Goal: Task Accomplishment & Management: Manage account settings

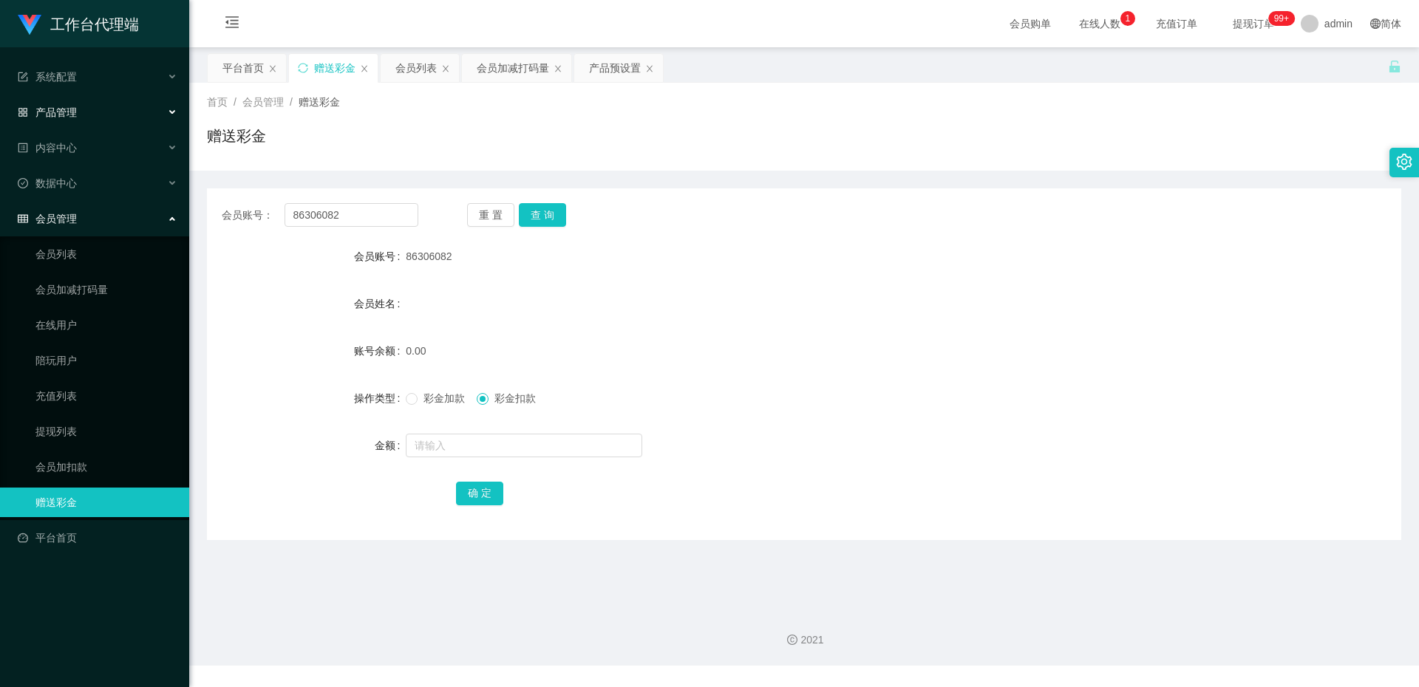
click at [120, 115] on div "产品管理" at bounding box center [94, 113] width 189 height 30
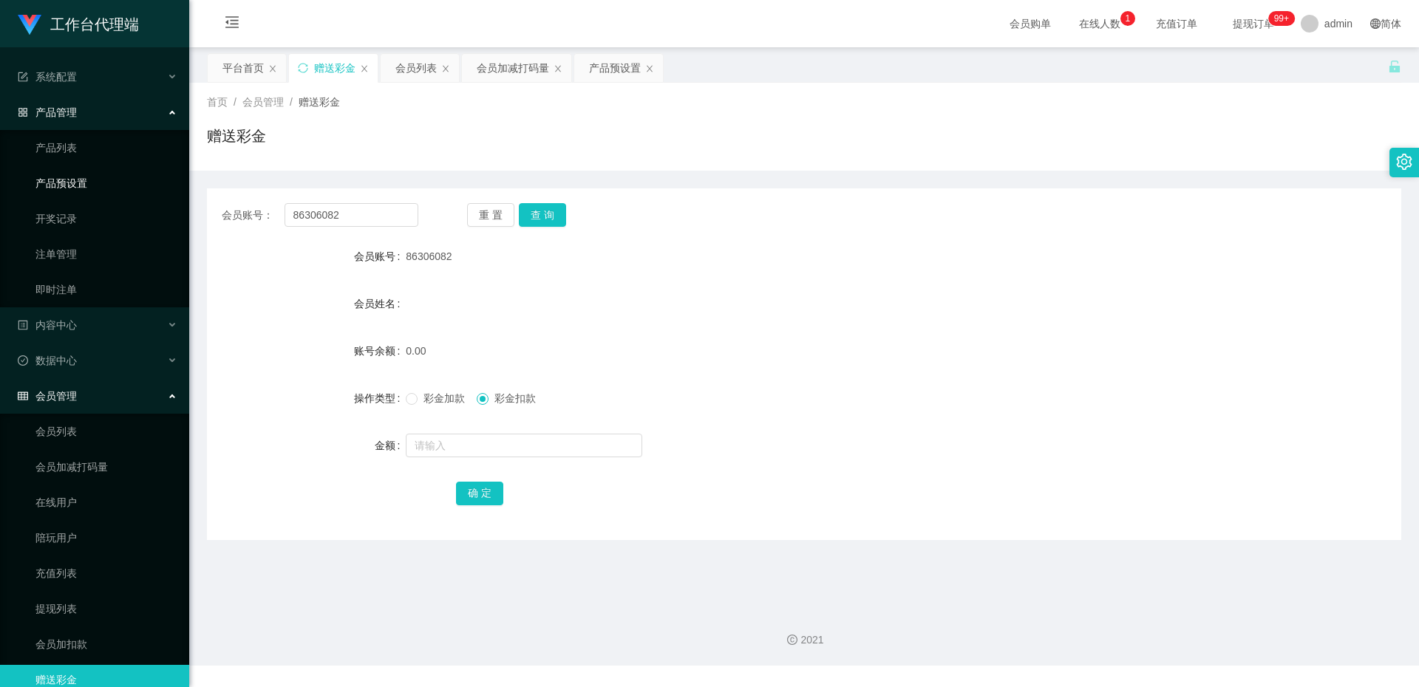
click at [111, 179] on link "产品预设置" at bounding box center [106, 184] width 142 height 30
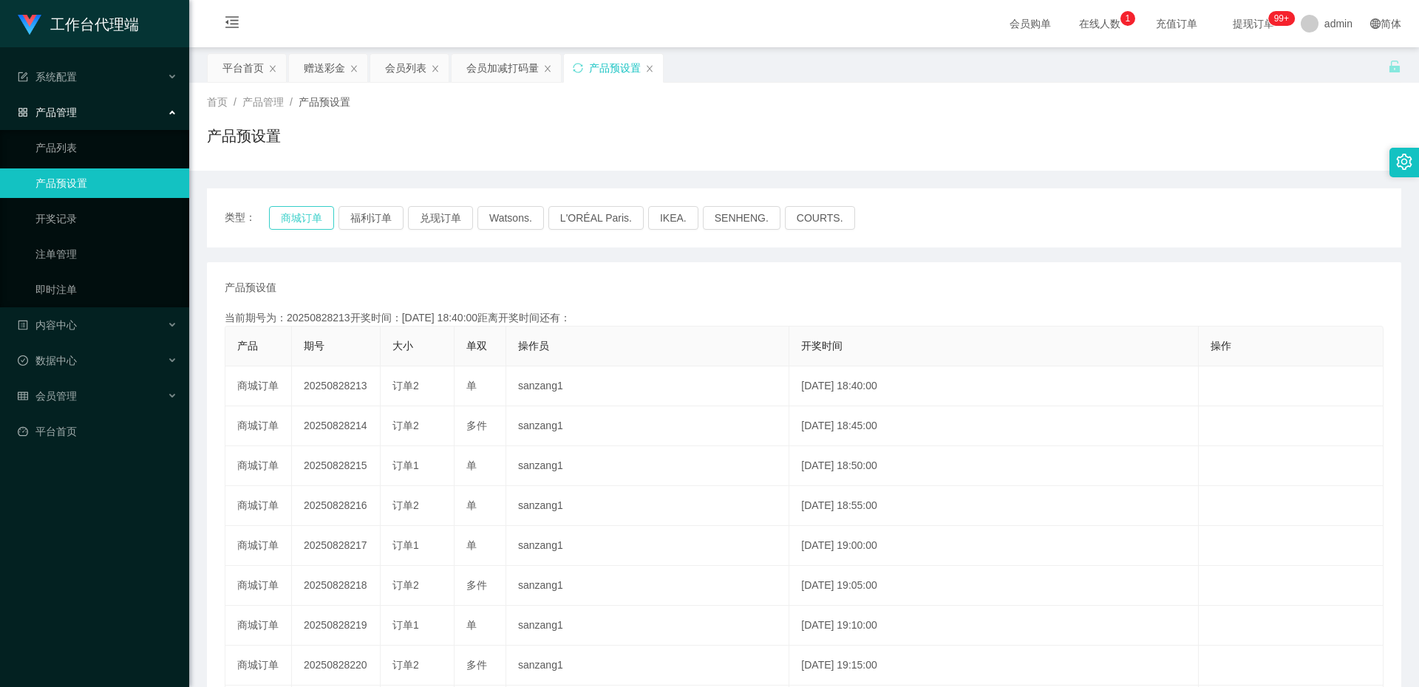
click at [321, 216] on button "商城订单" at bounding box center [301, 218] width 65 height 24
click at [370, 208] on button "福利订单" at bounding box center [371, 218] width 65 height 24
click at [429, 212] on button "兑现订单" at bounding box center [440, 218] width 65 height 24
click at [81, 294] on link "即时注单" at bounding box center [106, 290] width 142 height 30
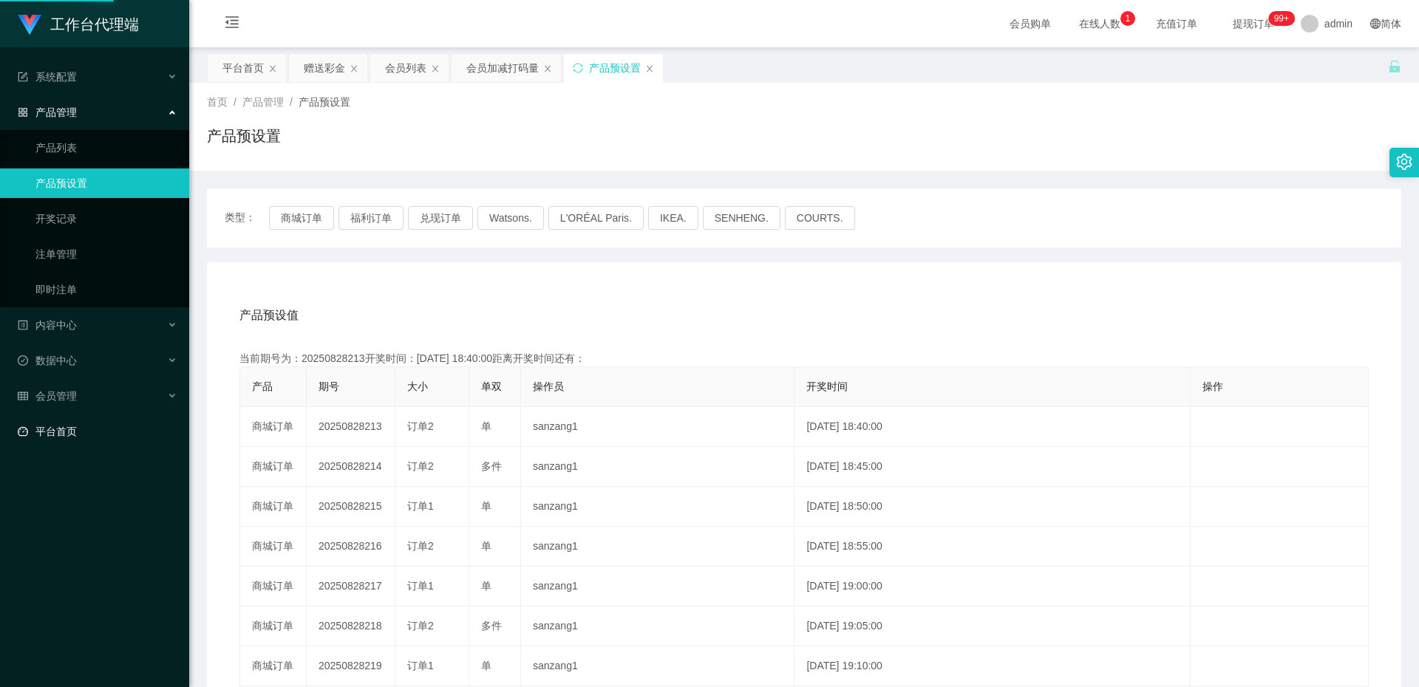
click at [86, 423] on link "平台首页" at bounding box center [98, 432] width 160 height 30
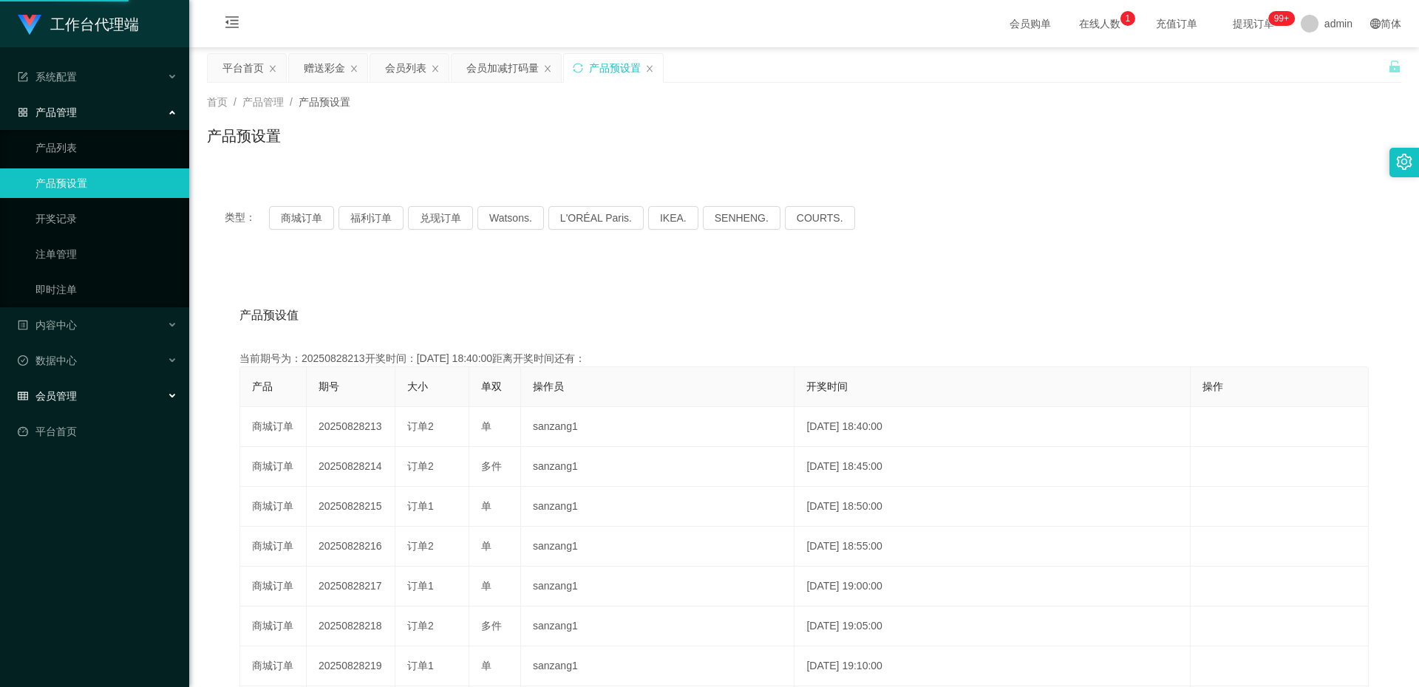
click at [122, 400] on div "会员管理" at bounding box center [94, 396] width 189 height 30
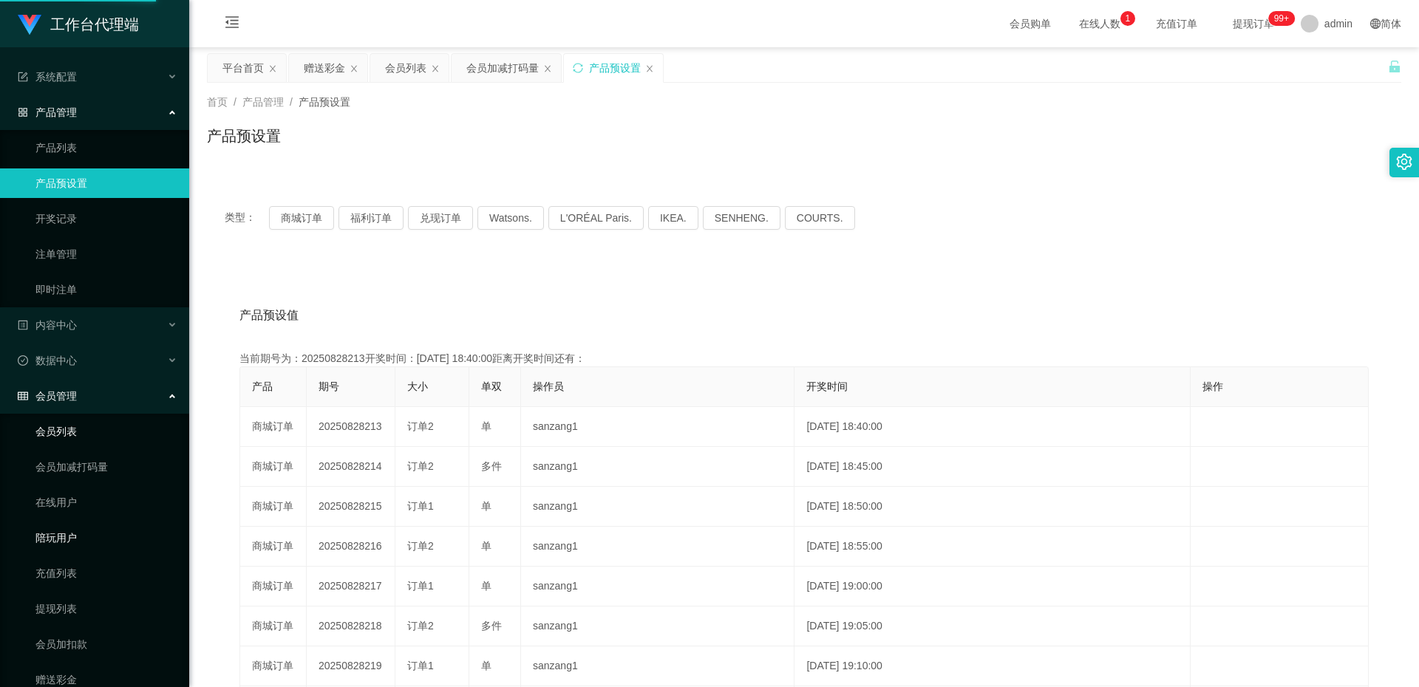
scroll to position [58, 0]
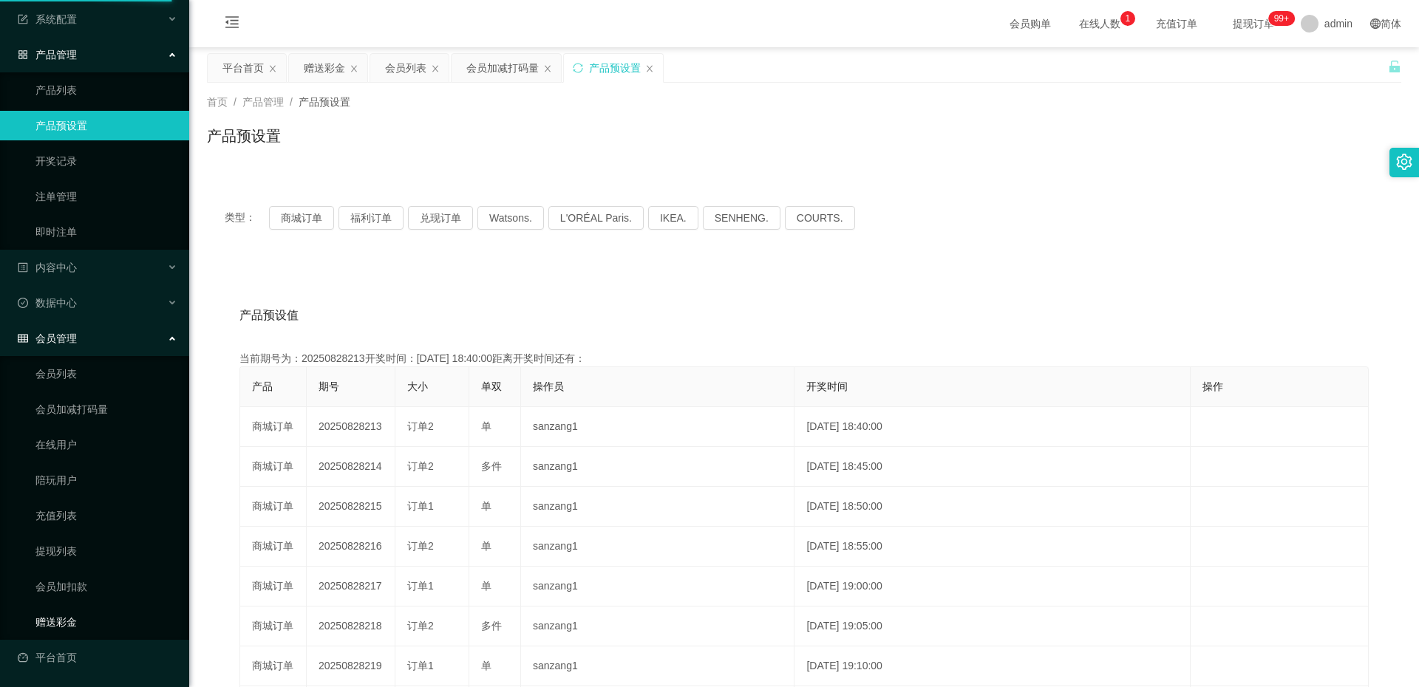
click at [86, 622] on link "赠送彩金" at bounding box center [106, 623] width 142 height 30
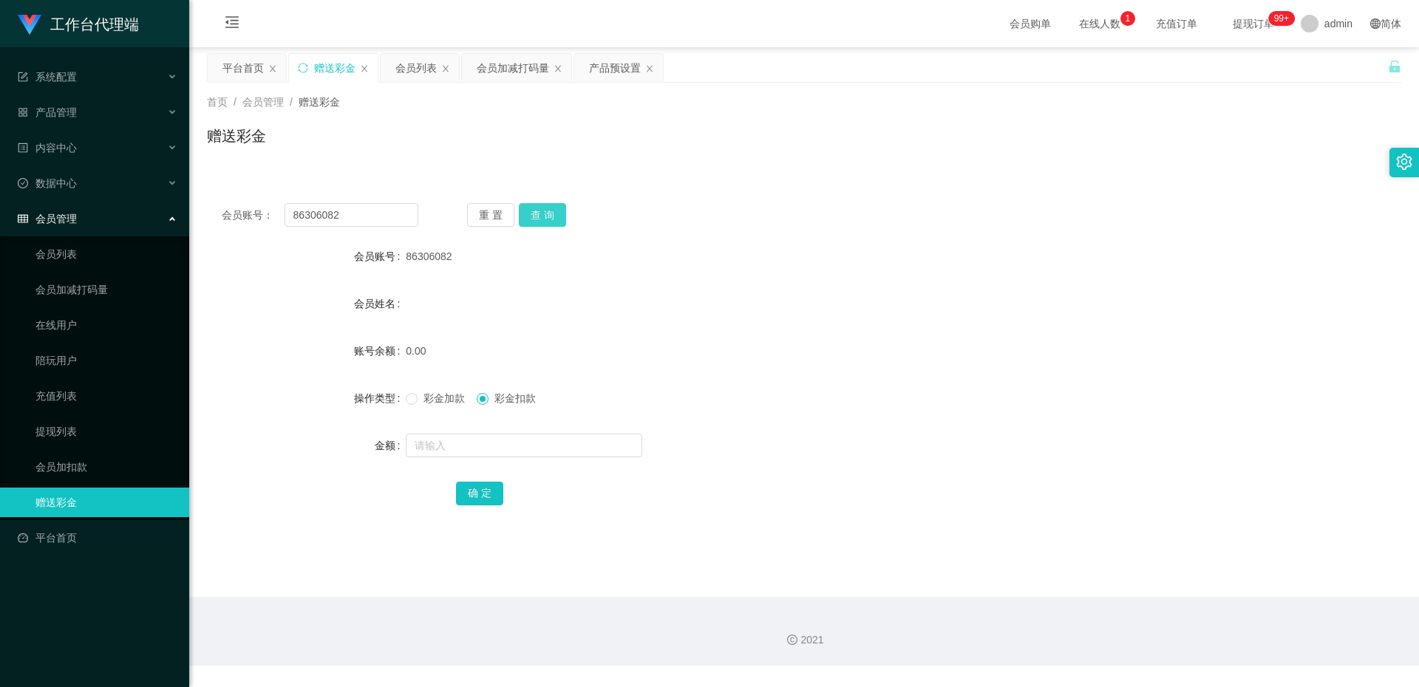
click at [550, 212] on button "查 询" at bounding box center [542, 215] width 47 height 24
click at [502, 217] on button "重 置" at bounding box center [490, 215] width 47 height 24
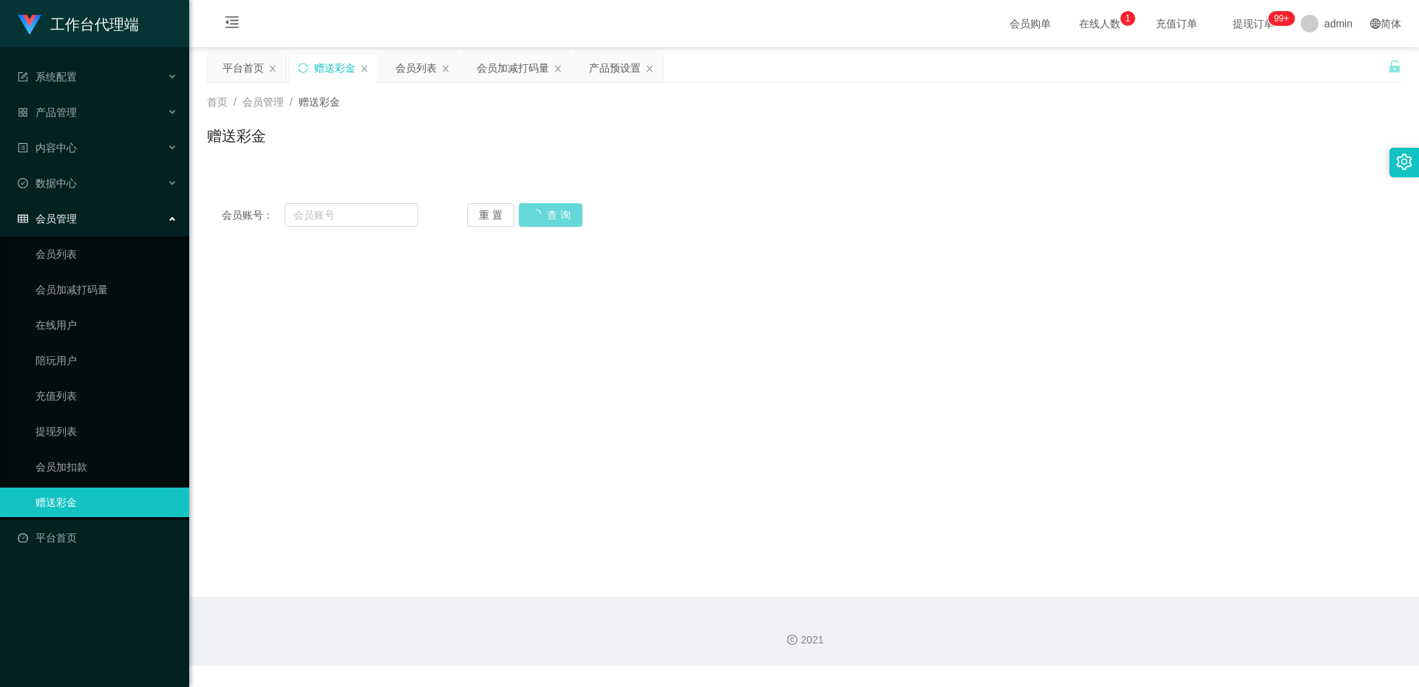
click at [558, 214] on div "重 置 查 询" at bounding box center [565, 215] width 197 height 24
